Goal: Browse casually: Explore the website without a specific task or goal

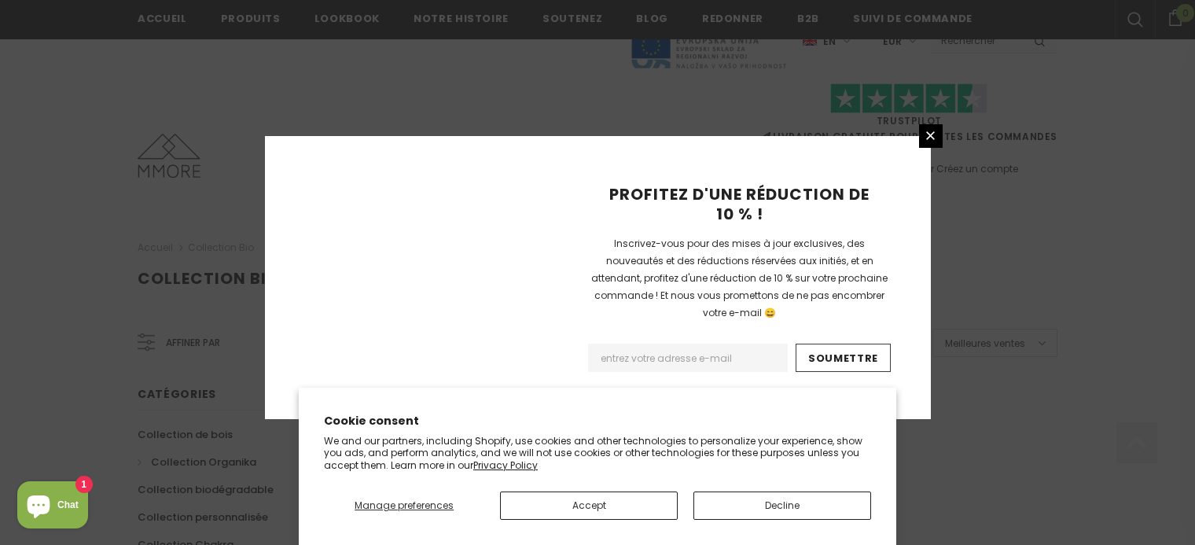
scroll to position [1105, 0]
